Goal: Transaction & Acquisition: Download file/media

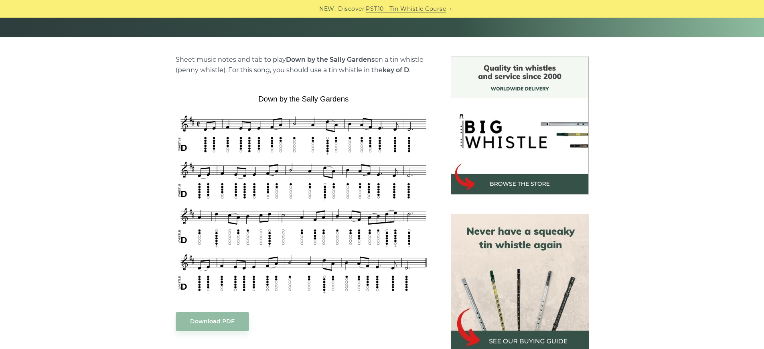
scroll to position [177, 0]
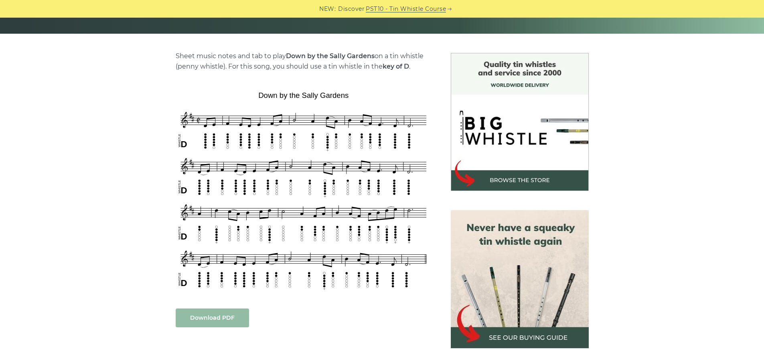
click at [243, 323] on link "Download PDF" at bounding box center [212, 317] width 73 height 19
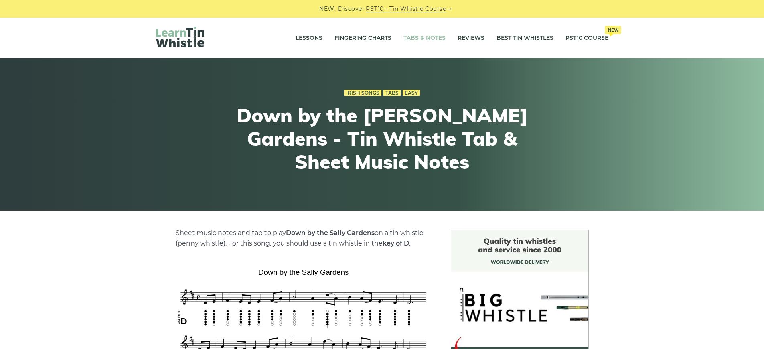
click at [426, 39] on link "Tabs & Notes" at bounding box center [424, 38] width 42 height 20
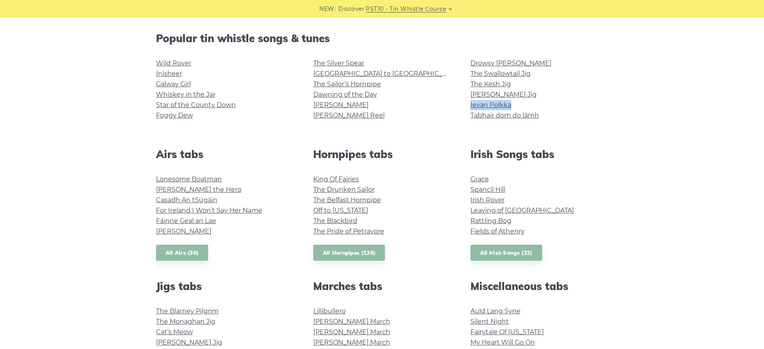
scroll to position [231, 0]
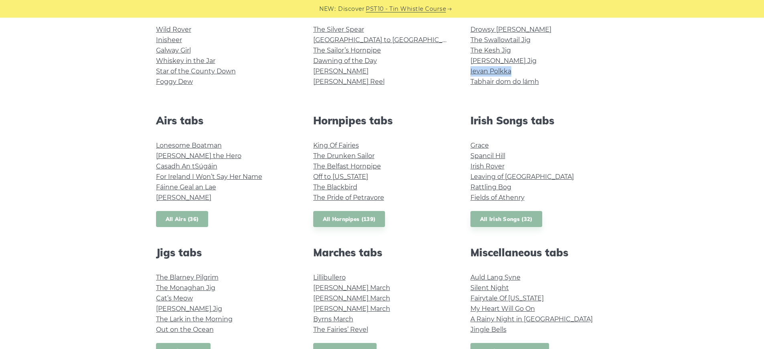
click at [188, 217] on link "All Airs (36)" at bounding box center [182, 219] width 53 height 16
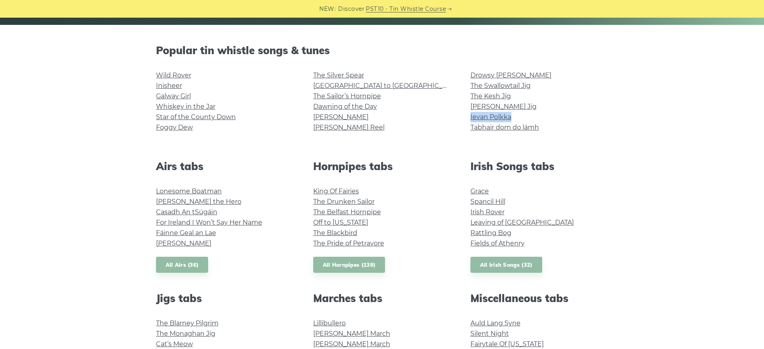
scroll to position [158, 0]
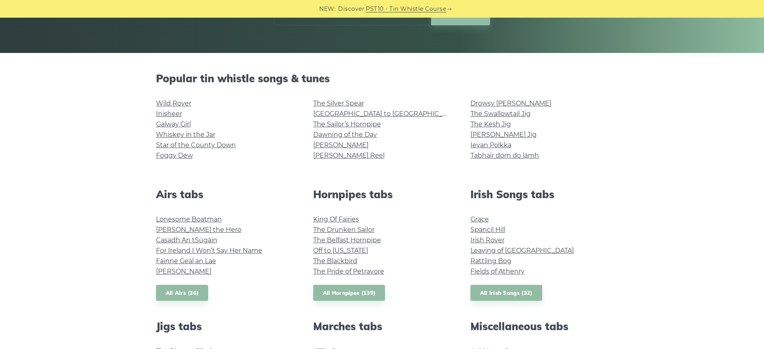
click at [360, 292] on link "All Hornpipes (139)" at bounding box center [349, 293] width 72 height 16
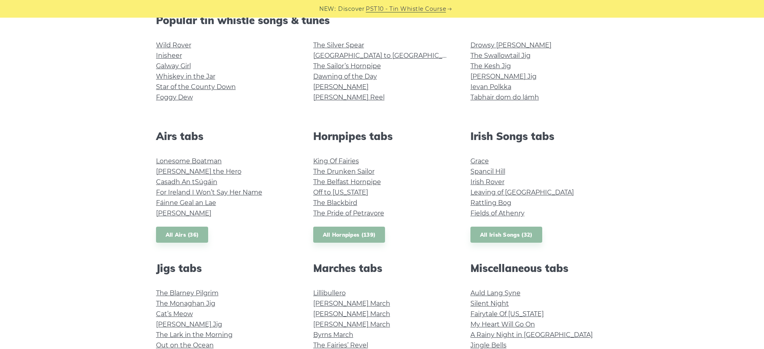
scroll to position [221, 0]
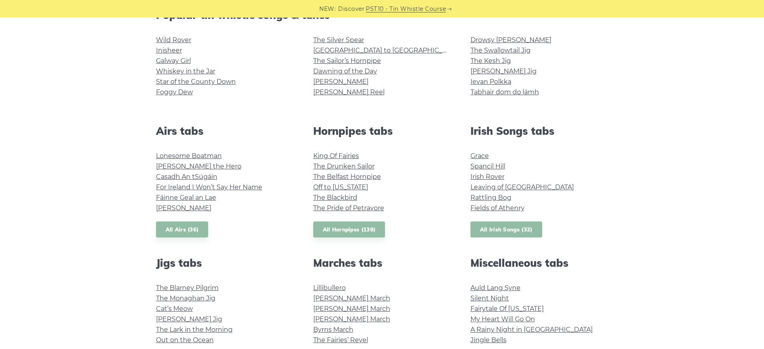
click at [520, 230] on link "All Irish Songs (32)" at bounding box center [506, 229] width 72 height 16
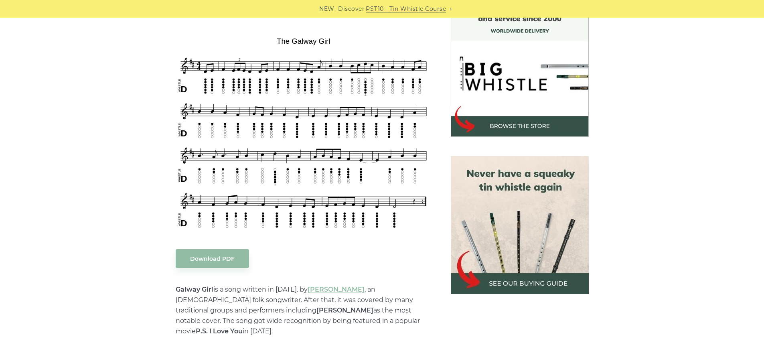
scroll to position [121, 0]
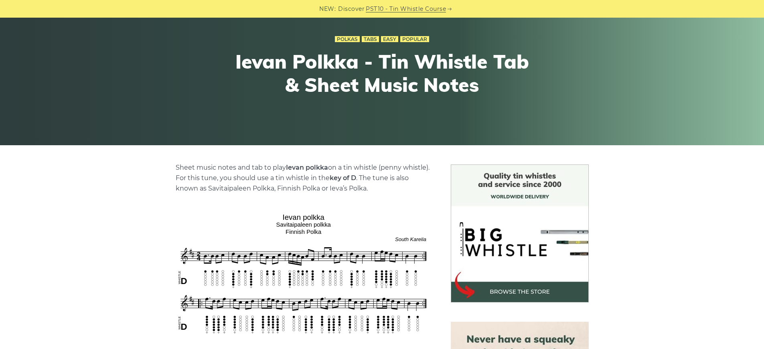
scroll to position [85, 0]
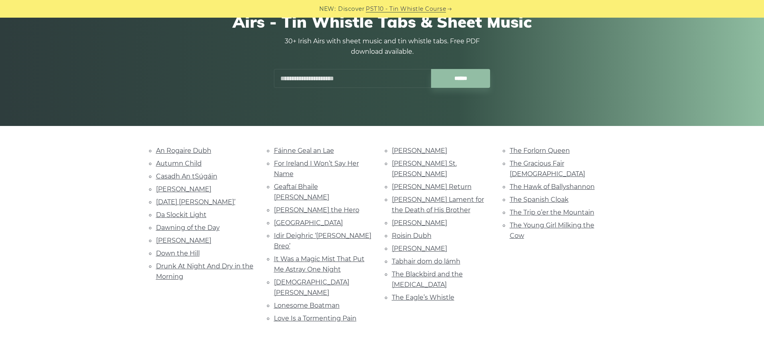
scroll to position [80, 0]
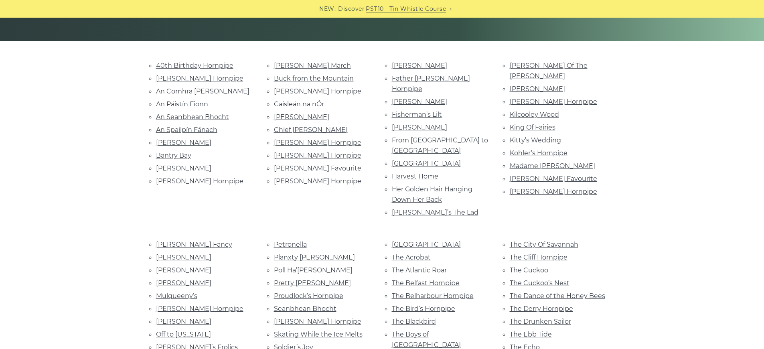
scroll to position [141, 0]
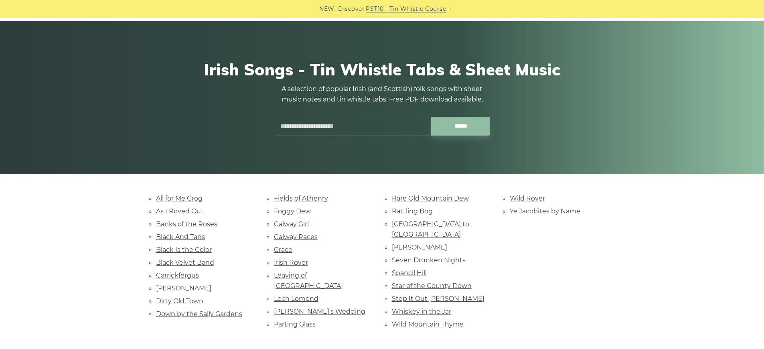
scroll to position [71, 0]
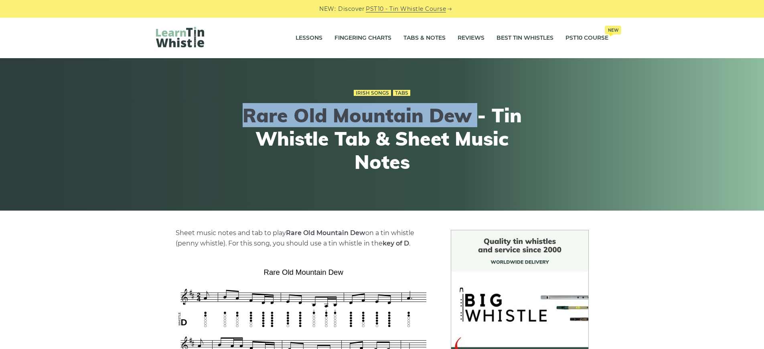
drag, startPoint x: 475, startPoint y: 115, endPoint x: 248, endPoint y: 119, distance: 226.9
click at [248, 119] on h1 "Rare Old Mountain Dew - Tin Whistle Tab & Sheet Music Notes" at bounding box center [382, 138] width 295 height 69
copy h1 "Rare Old Mountain Dew"
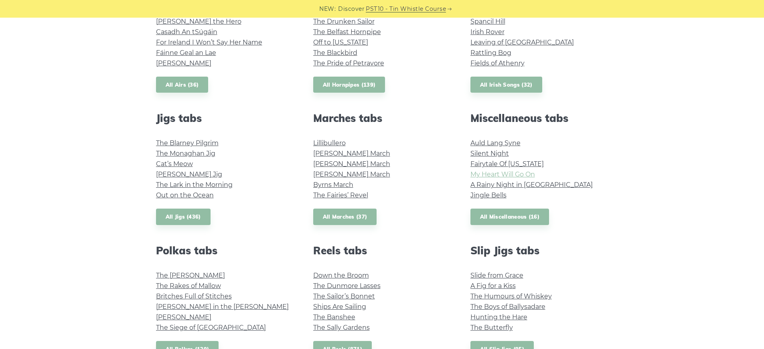
scroll to position [375, 0]
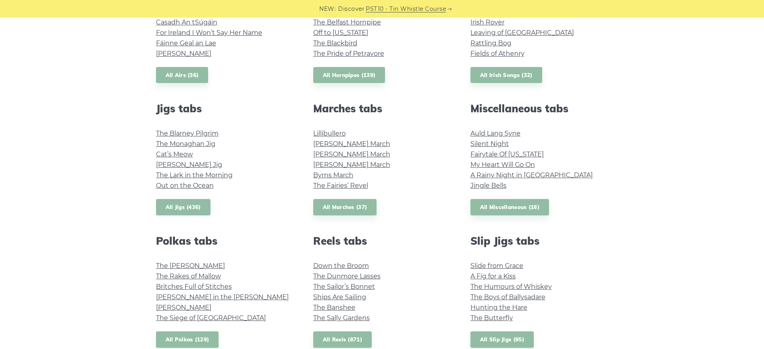
click at [183, 212] on link "All Jigs (436)" at bounding box center [183, 207] width 55 height 16
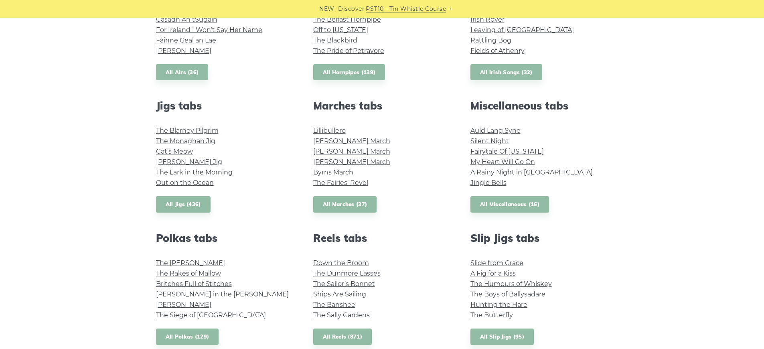
scroll to position [378, 0]
click at [520, 200] on link "All Miscellaneous (16)" at bounding box center [509, 204] width 79 height 16
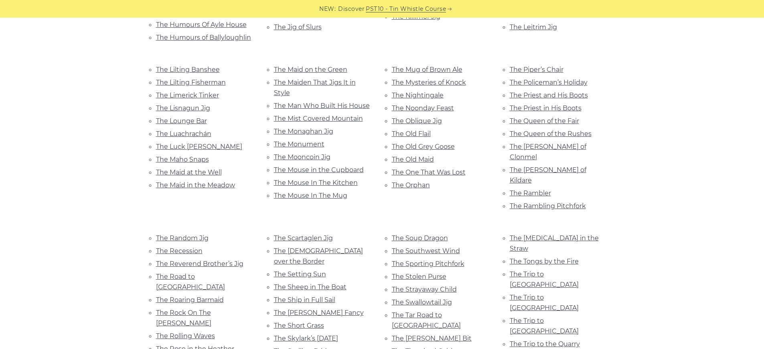
scroll to position [1629, 0]
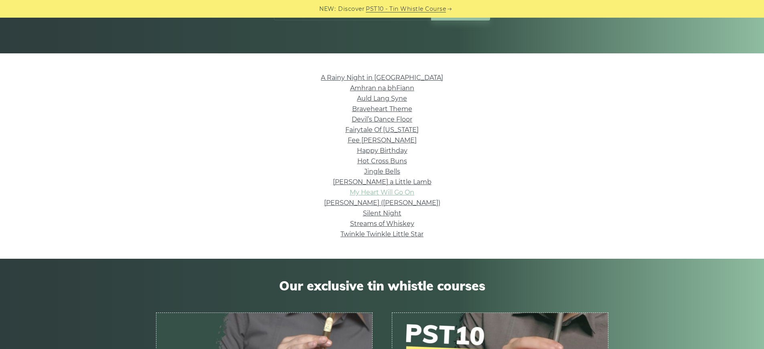
scroll to position [153, 0]
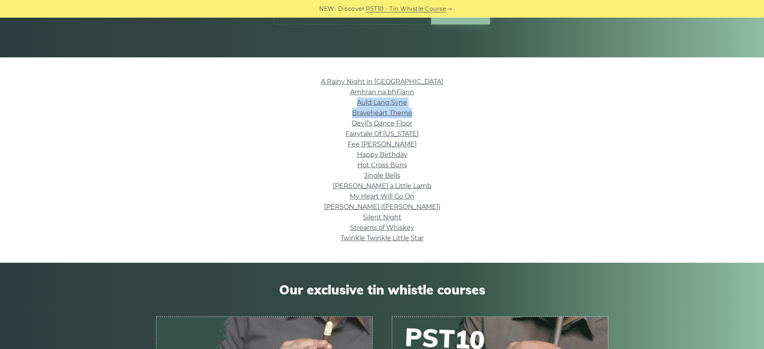
drag, startPoint x: 445, startPoint y: 87, endPoint x: 417, endPoint y: 107, distance: 34.3
click at [416, 107] on ul "A Rainy Night in [GEOGRAPHIC_DATA] Amhran na bhFiann Auld Lang Syne Braveheart …" at bounding box center [382, 160] width 452 height 167
click at [417, 106] on li "Auld Lang Syne" at bounding box center [382, 102] width 452 height 10
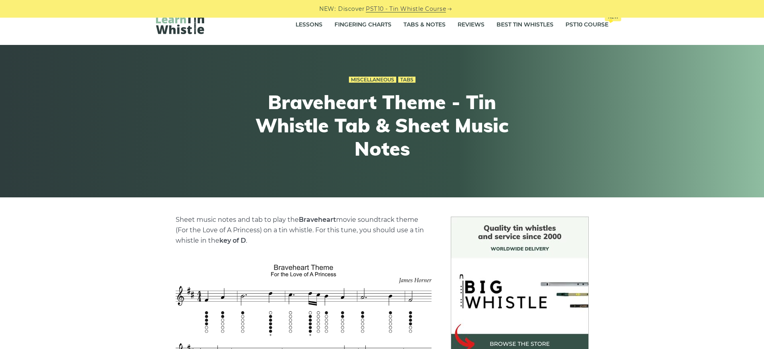
scroll to position [57, 0]
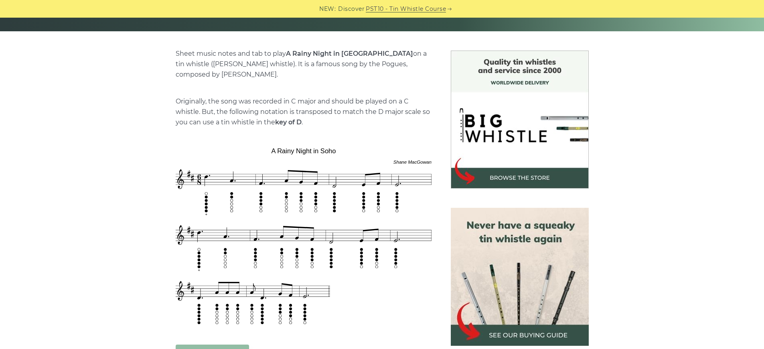
scroll to position [180, 0]
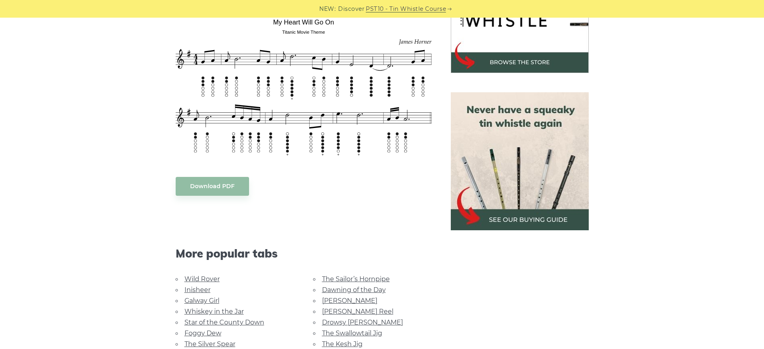
scroll to position [10, 0]
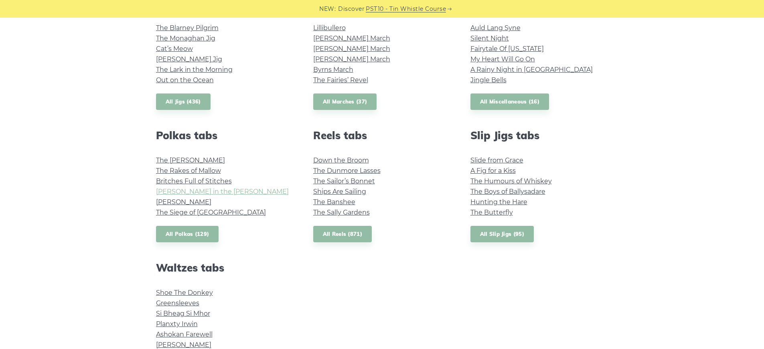
scroll to position [512, 0]
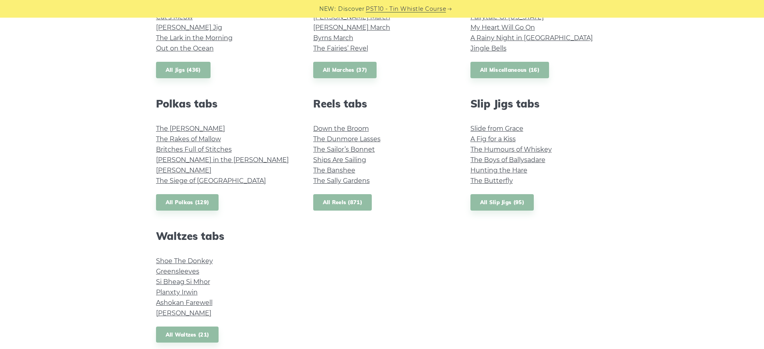
click at [349, 198] on link "All Reels (871)" at bounding box center [342, 202] width 59 height 16
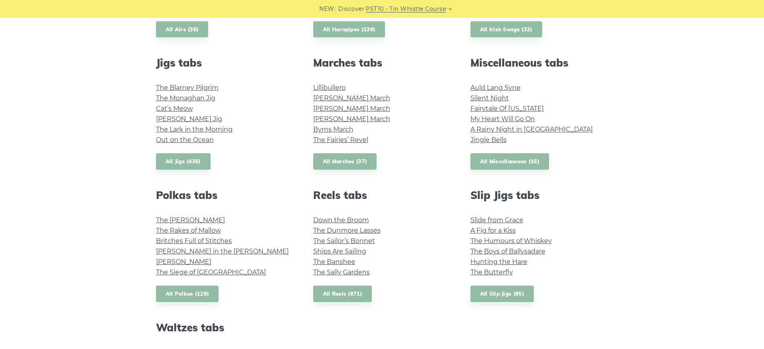
scroll to position [0, 0]
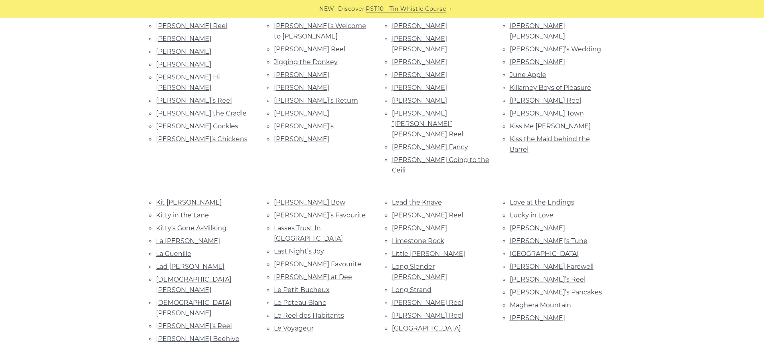
scroll to position [906, 0]
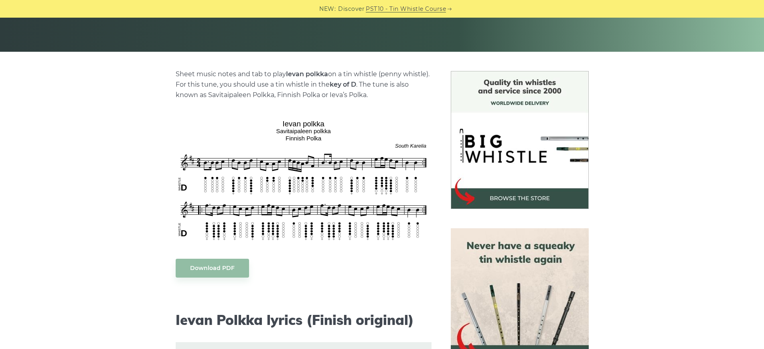
scroll to position [150, 0]
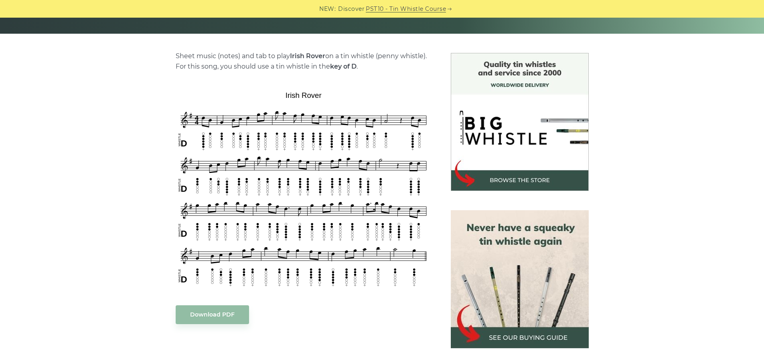
scroll to position [183, 0]
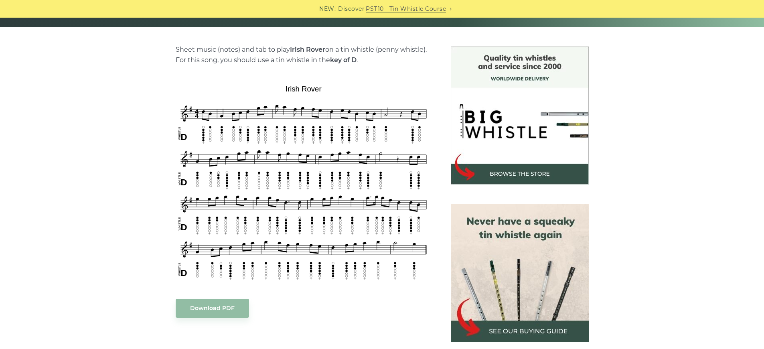
click at [239, 303] on link "Download PDF" at bounding box center [212, 308] width 73 height 19
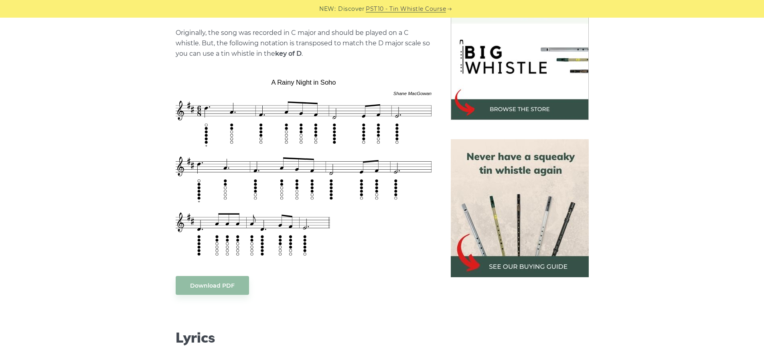
scroll to position [242, 0]
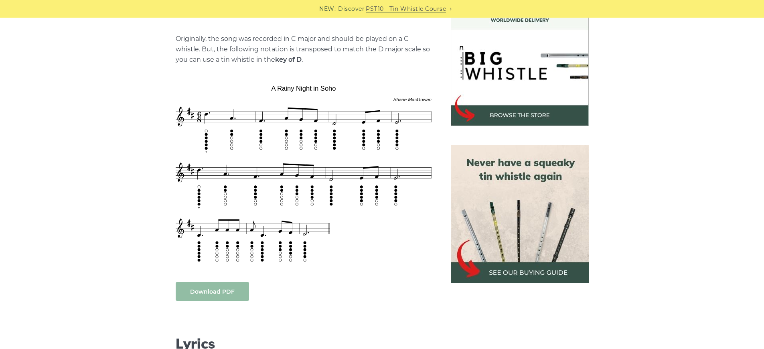
click at [218, 286] on link "Download PDF" at bounding box center [212, 291] width 73 height 19
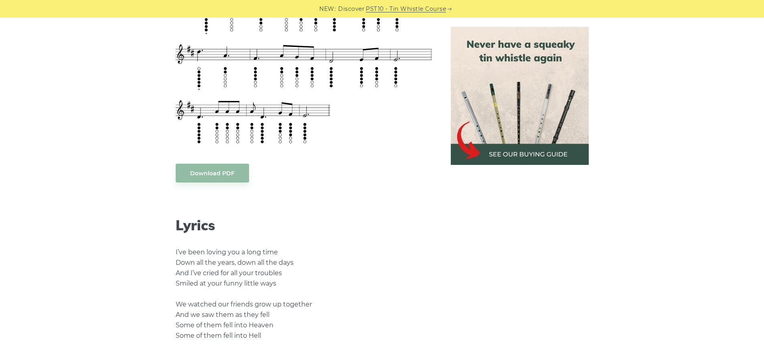
scroll to position [0, 0]
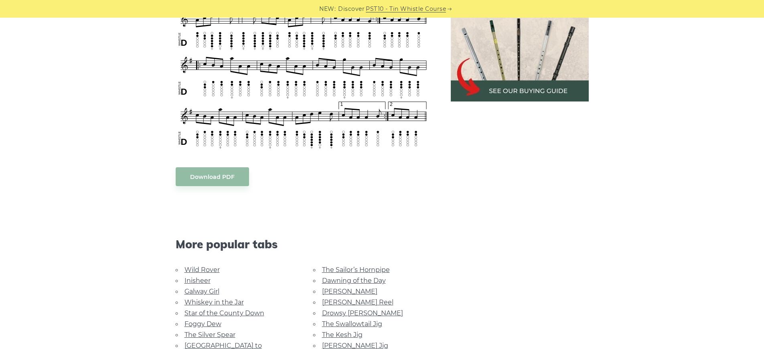
scroll to position [452, 0]
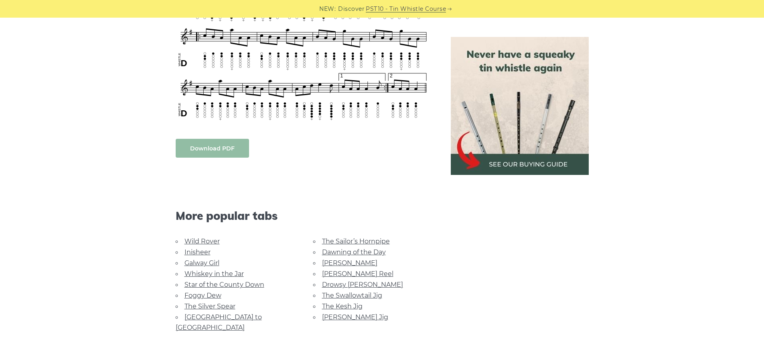
click at [225, 153] on link "Download PDF" at bounding box center [212, 148] width 73 height 19
